Goal: Information Seeking & Learning: Learn about a topic

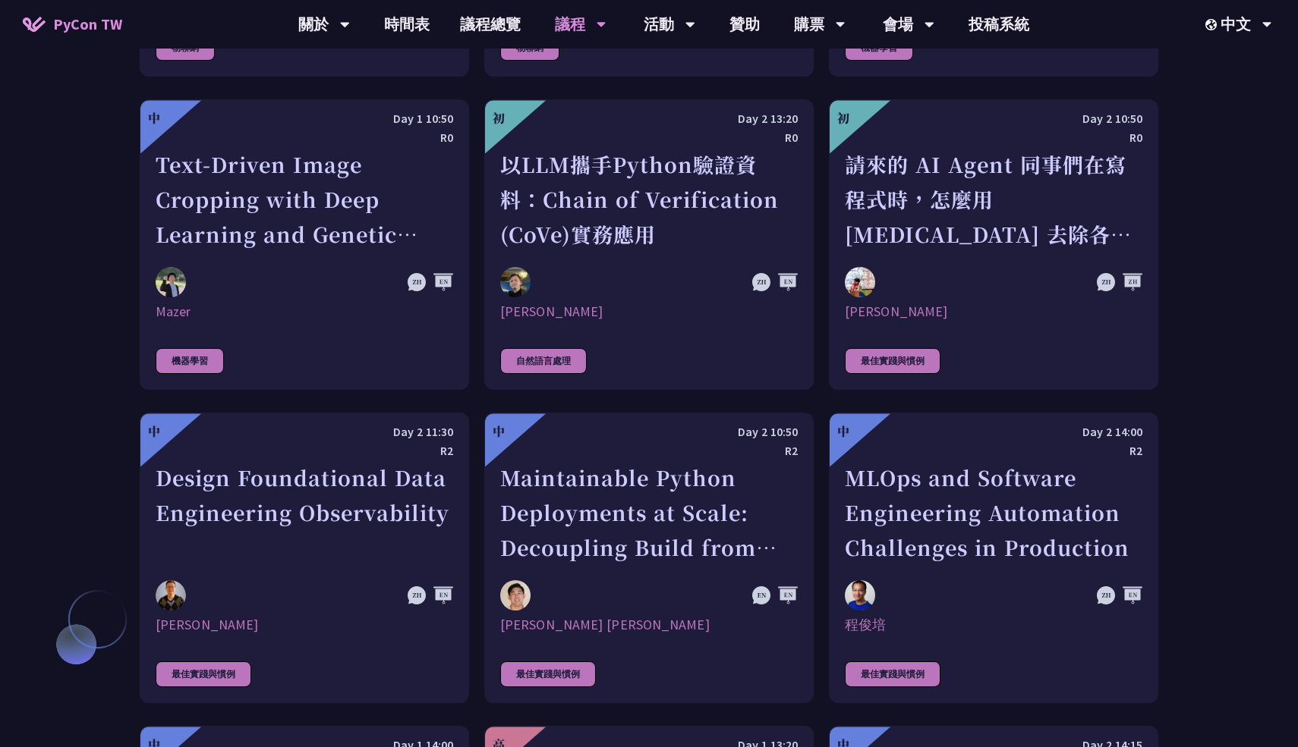
scroll to position [3353, 0]
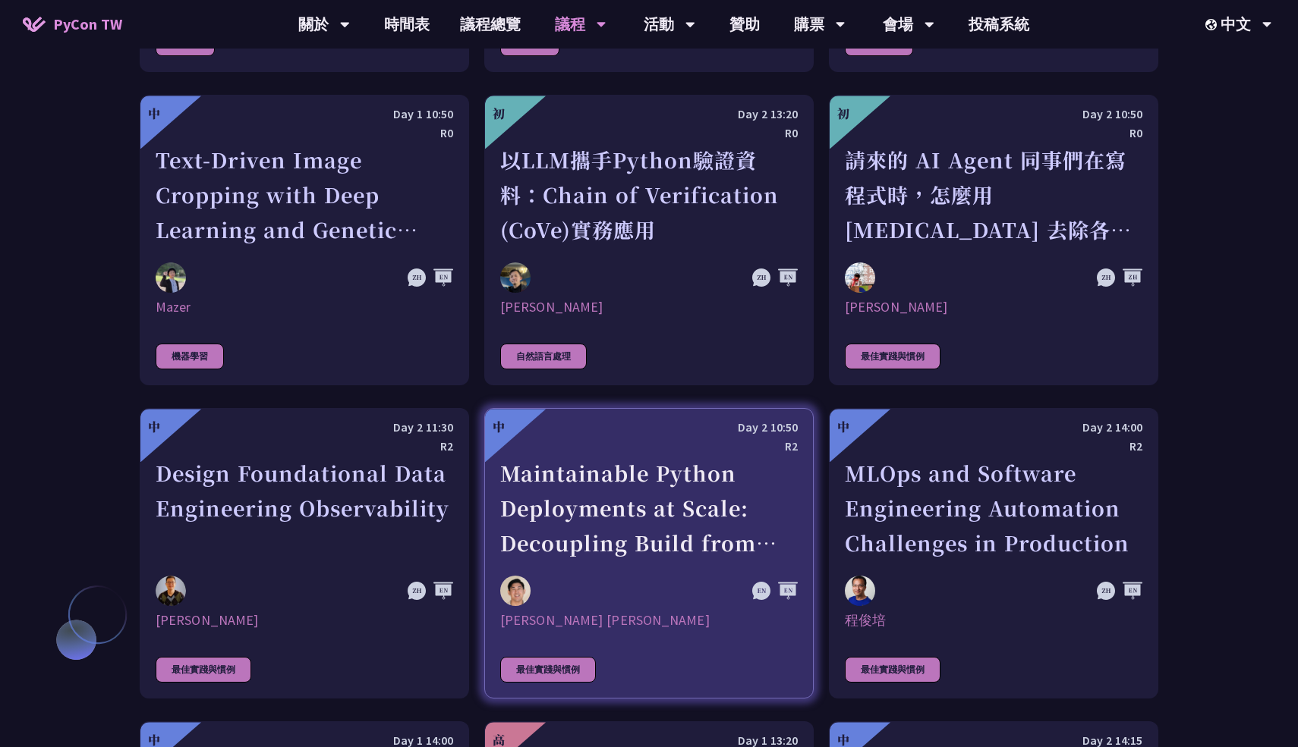
click at [609, 576] on div at bounding box center [604, 591] width 208 height 30
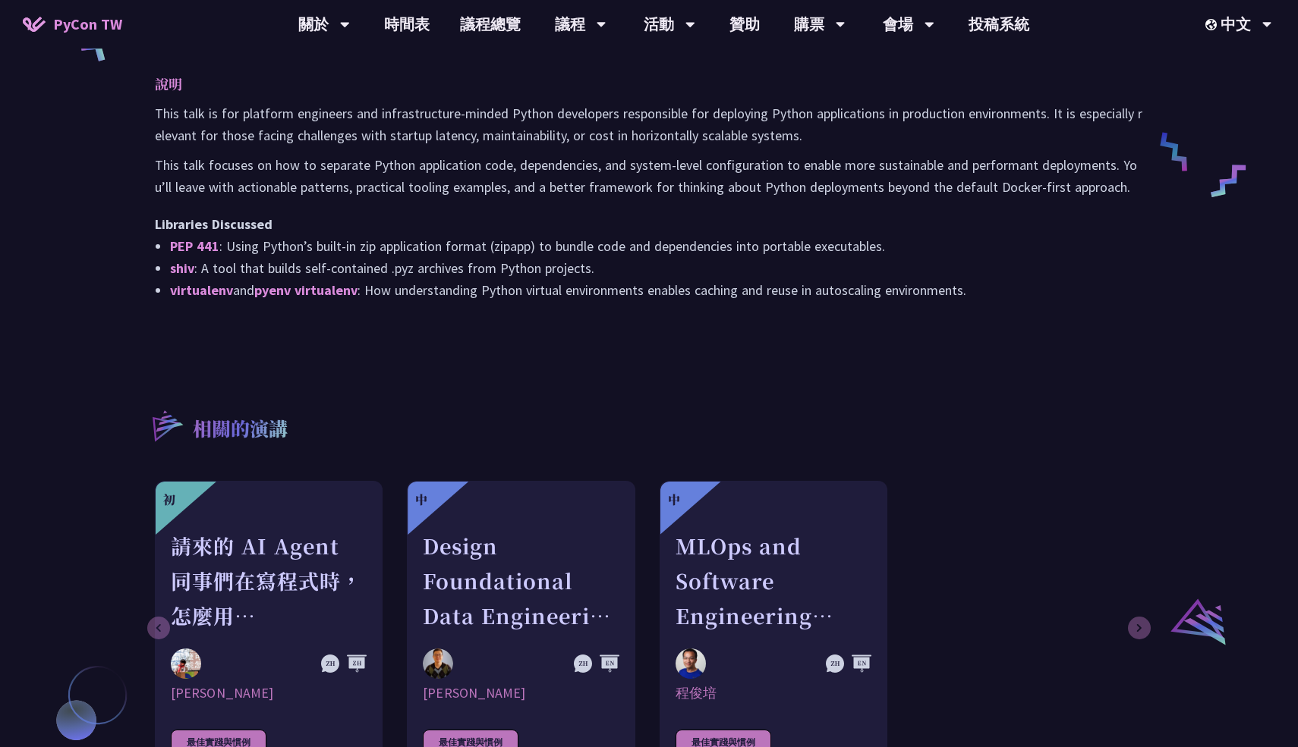
scroll to position [725, 0]
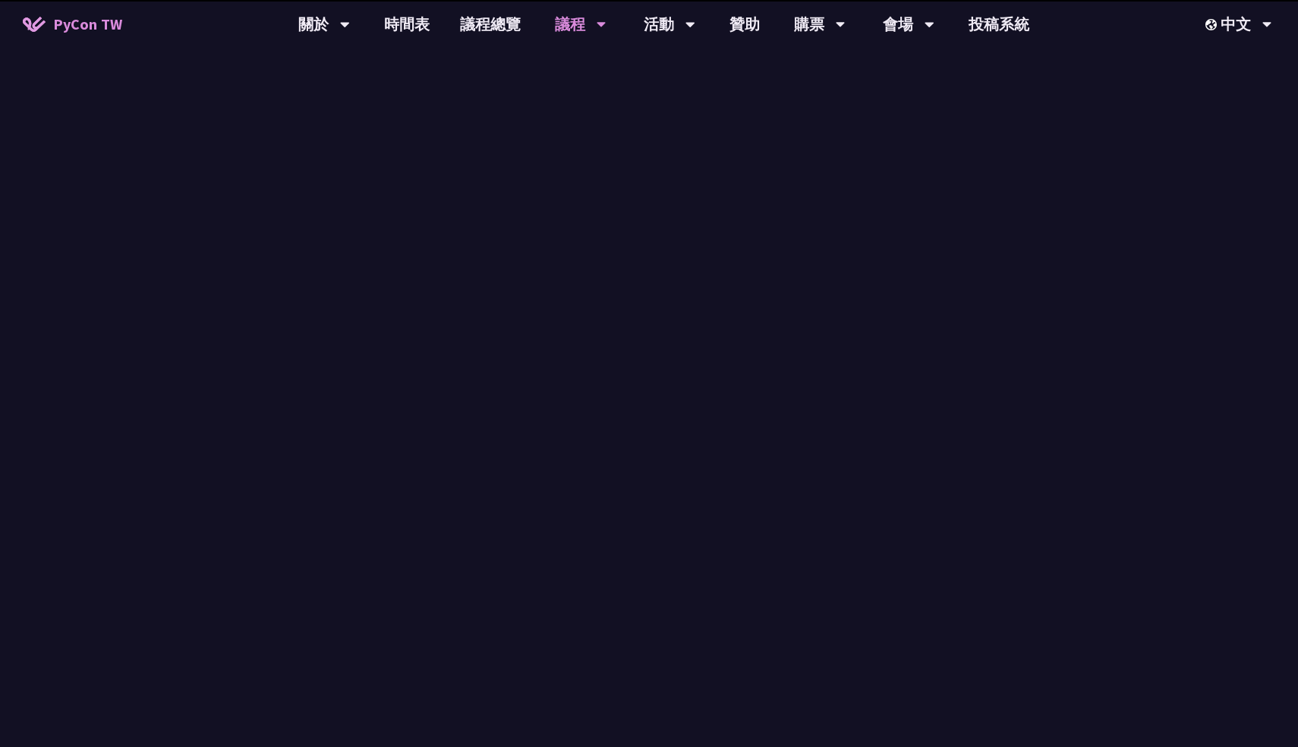
scroll to position [1358, 0]
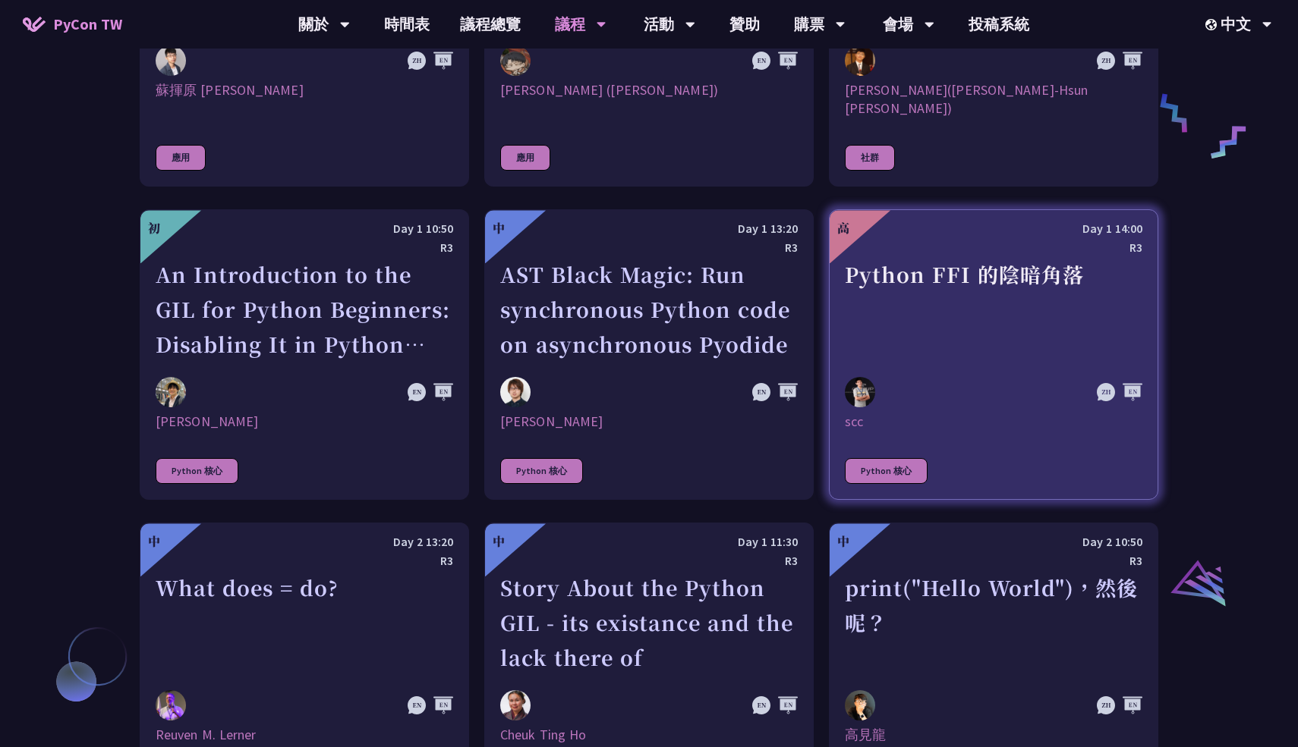
click at [860, 313] on div "Python FFI 的陰暗角落" at bounding box center [993, 309] width 297 height 105
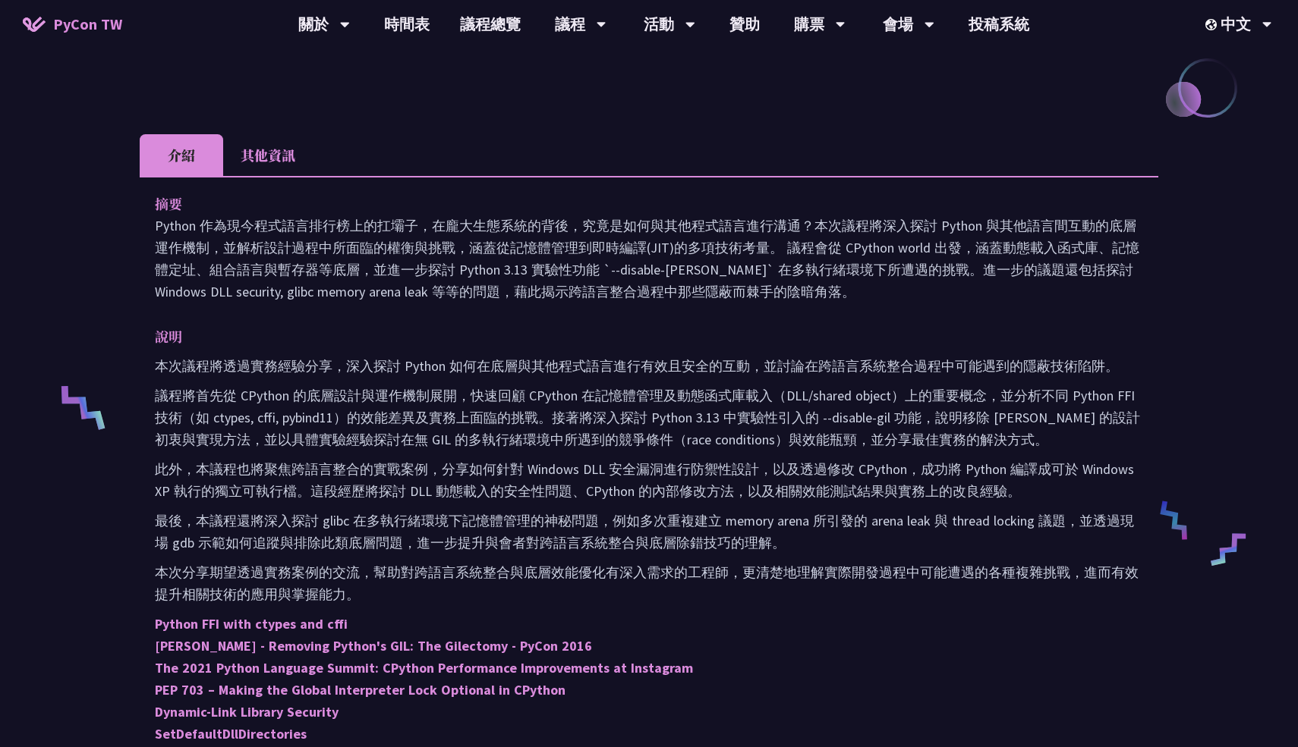
scroll to position [357, 0]
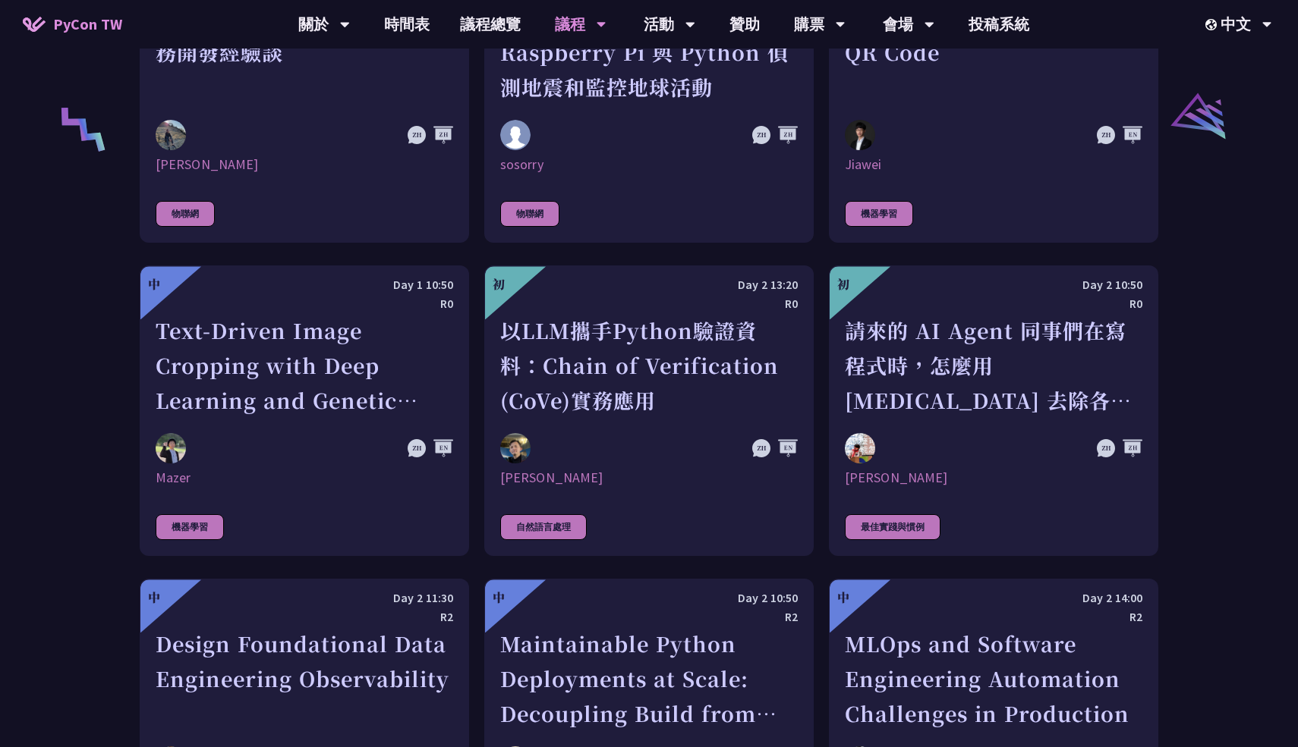
scroll to position [3191, 0]
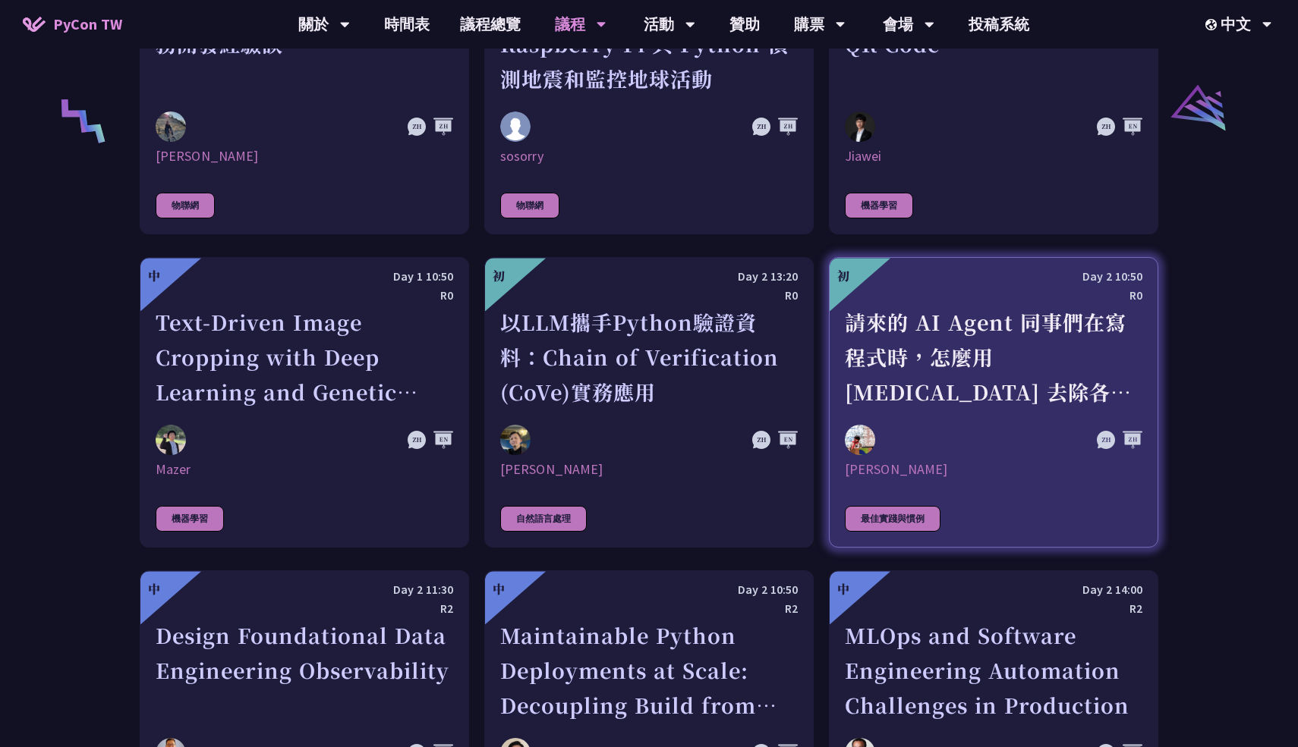
click at [1070, 392] on div "請來的 AI Agent 同事們在寫程式時，怎麼用 [MEDICAL_DATA] 去除各種幻想與盲點" at bounding box center [993, 357] width 297 height 105
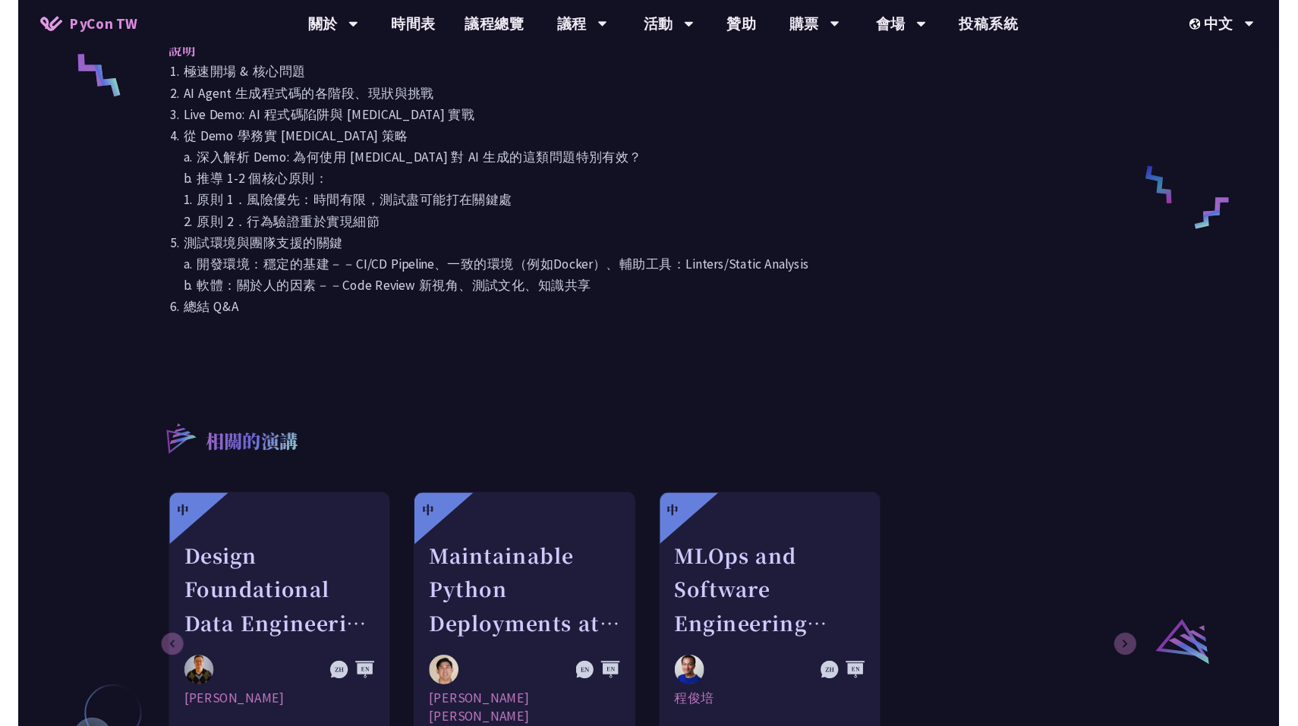
scroll to position [692, 0]
